Goal: Transaction & Acquisition: Purchase product/service

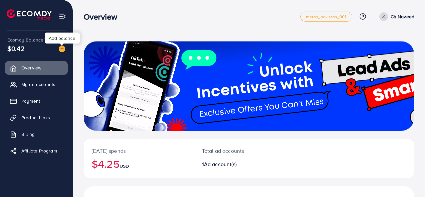
click at [61, 48] on img at bounding box center [62, 49] width 7 height 7
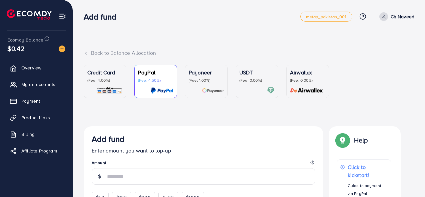
click at [246, 75] on p "USDT" at bounding box center [256, 73] width 35 height 8
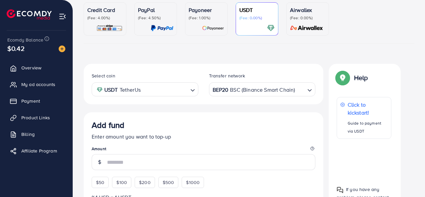
scroll to position [78, 0]
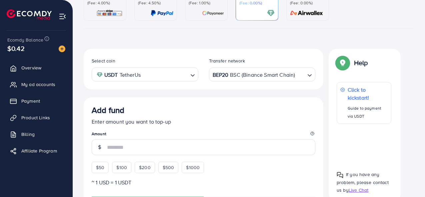
click at [224, 73] on div "BEP20 BSC (Binance Smart Chain)" at bounding box center [258, 74] width 94 height 12
click at [102, 168] on span "$50" at bounding box center [100, 168] width 8 height 7
type input "**"
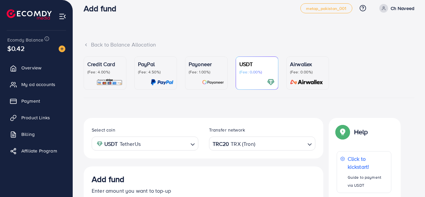
scroll to position [164, 0]
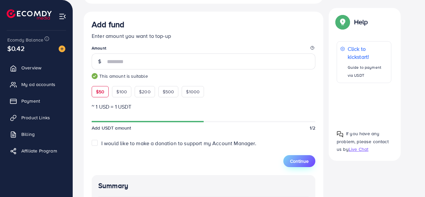
click at [304, 163] on span "Continue" at bounding box center [299, 161] width 19 height 7
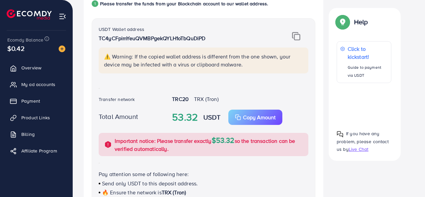
scroll to position [241, 0]
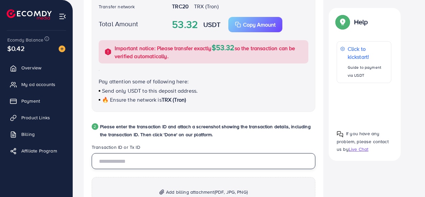
paste input "**********"
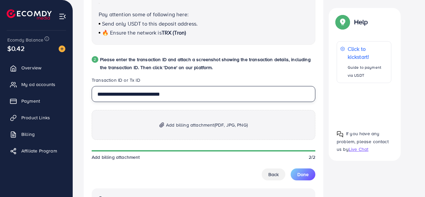
scroll to position [319, 0]
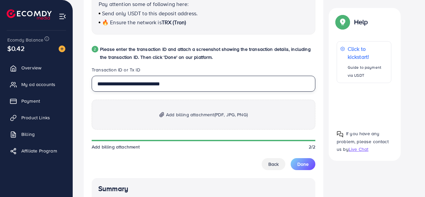
type input "**********"
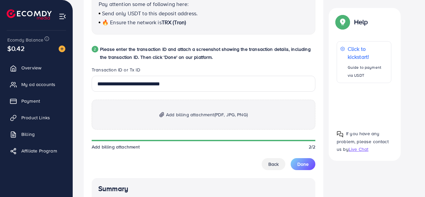
click at [186, 108] on p "Add billing attachment (PDF, JPG, PNG)" at bounding box center [203, 115] width 223 height 30
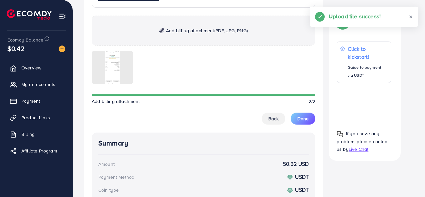
scroll to position [361, 0]
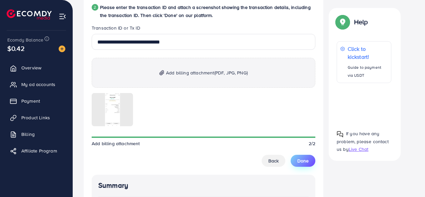
click at [299, 161] on span "Done" at bounding box center [302, 161] width 11 height 7
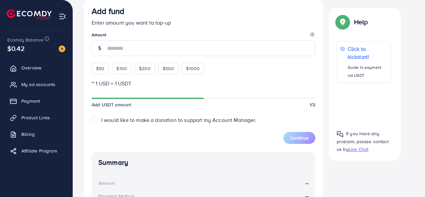
scroll to position [49, 0]
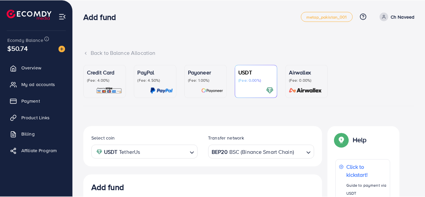
scroll to position [127, 0]
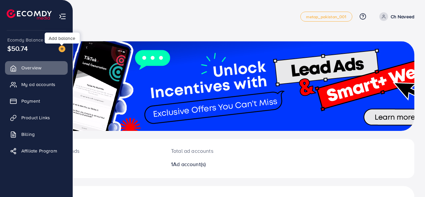
click at [62, 52] on img at bounding box center [62, 49] width 7 height 7
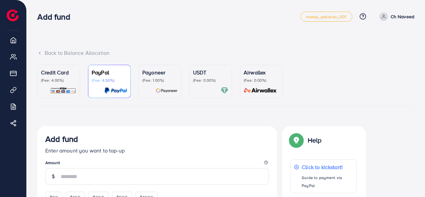
drag, startPoint x: 424, startPoint y: 88, endPoint x: 422, endPoint y: 103, distance: 14.8
click at [422, 103] on div "Back to Balance Allocation Credit Card (Fee: 4.00%) PayPal (Fee: 4.50%) Payonee…" at bounding box center [226, 199] width 398 height 398
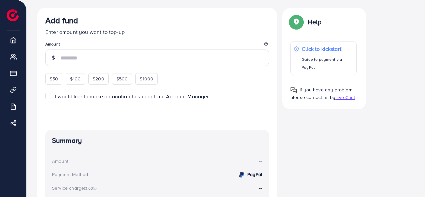
scroll to position [121, 0]
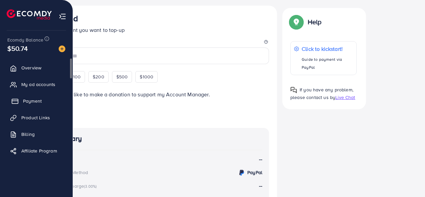
click at [23, 100] on link "Payment" at bounding box center [36, 101] width 63 height 13
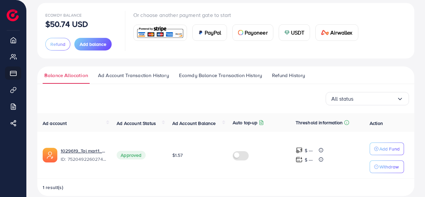
scroll to position [40, 0]
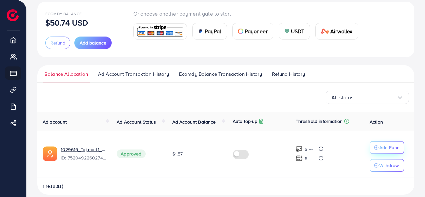
click at [389, 143] on button "Add Fund" at bounding box center [386, 148] width 34 height 13
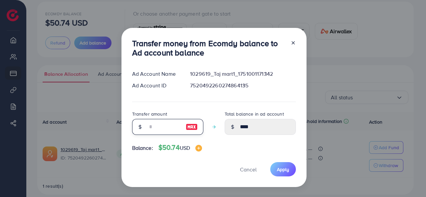
click at [157, 134] on input "number" at bounding box center [164, 127] width 33 height 16
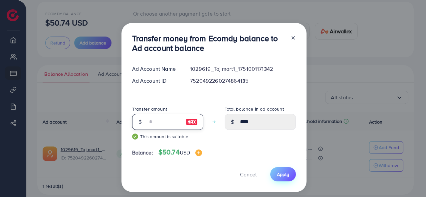
type input "**"
click at [275, 179] on button "Apply" at bounding box center [283, 175] width 26 height 14
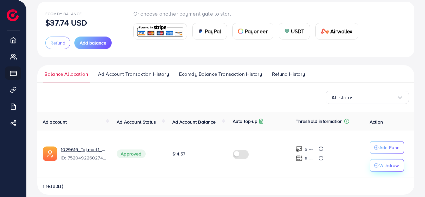
click at [377, 166] on icon "button" at bounding box center [376, 166] width 5 height 5
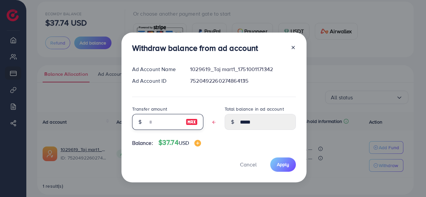
click at [149, 126] on input "text" at bounding box center [164, 122] width 33 height 16
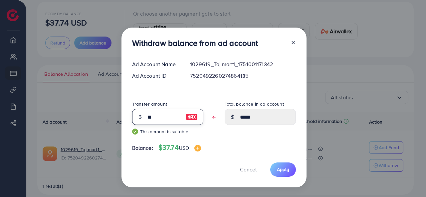
type input "**"
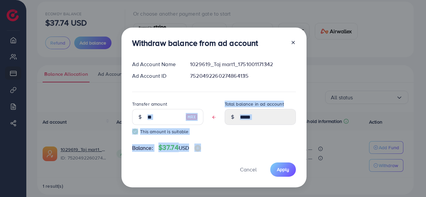
drag, startPoint x: 149, startPoint y: 126, endPoint x: 275, endPoint y: 187, distance: 139.7
click at [275, 187] on div "Withdraw balance from ad account Ad Account Name 1029619_Taj mart1_175100117134…" at bounding box center [214, 108] width 185 height 160
click at [278, 168] on span "Apply" at bounding box center [283, 170] width 12 height 7
